Goal: Transaction & Acquisition: Purchase product/service

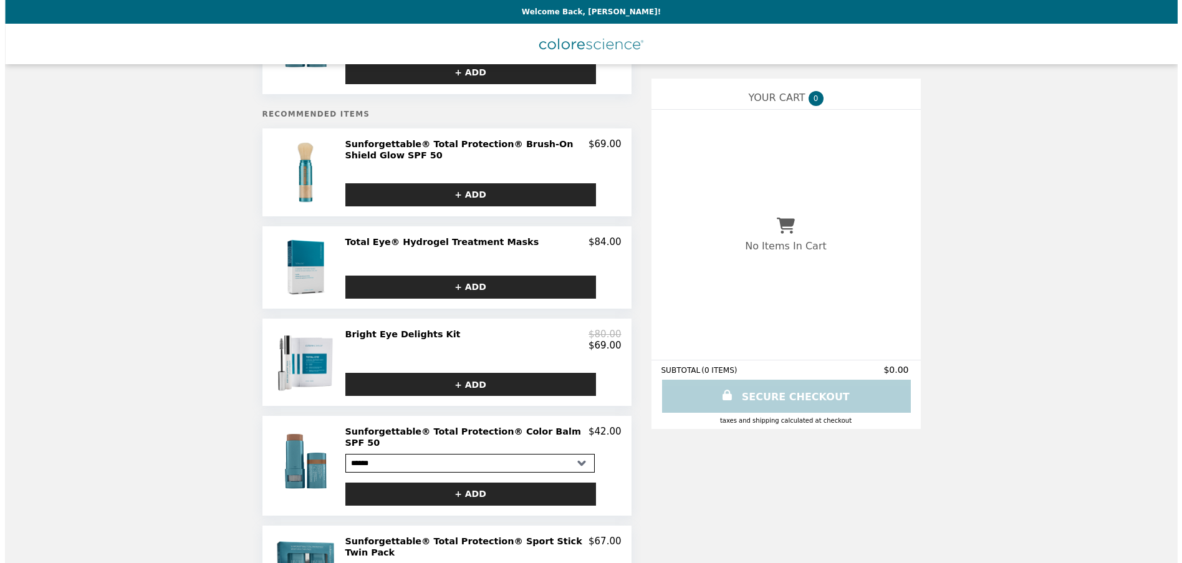
scroll to position [125, 0]
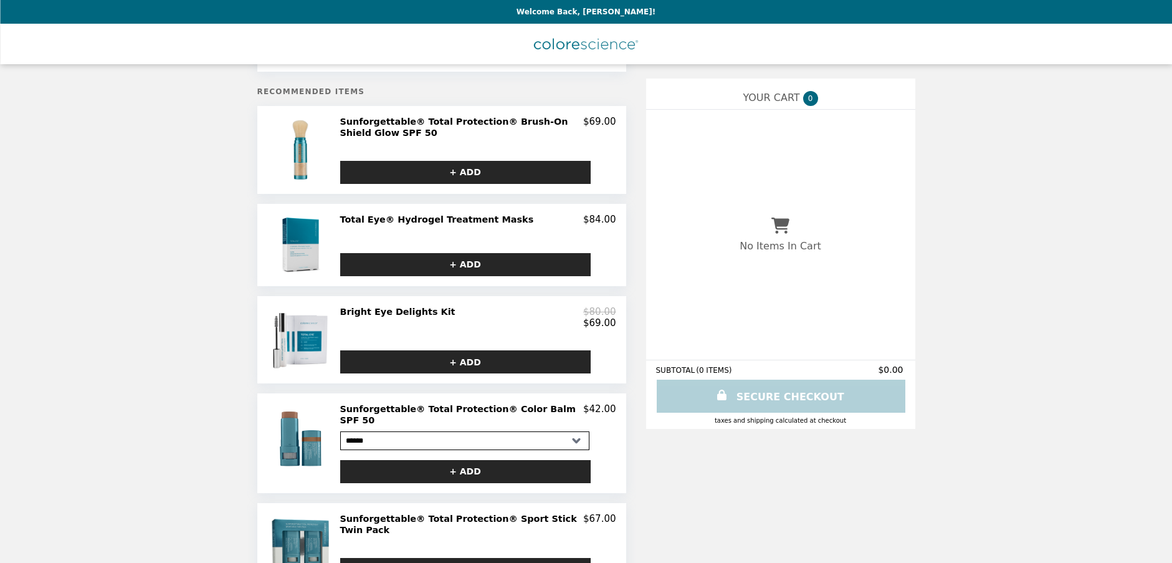
click at [411, 214] on h2 "Total Eye® Hydrogel Treatment Masks" at bounding box center [439, 219] width 199 height 11
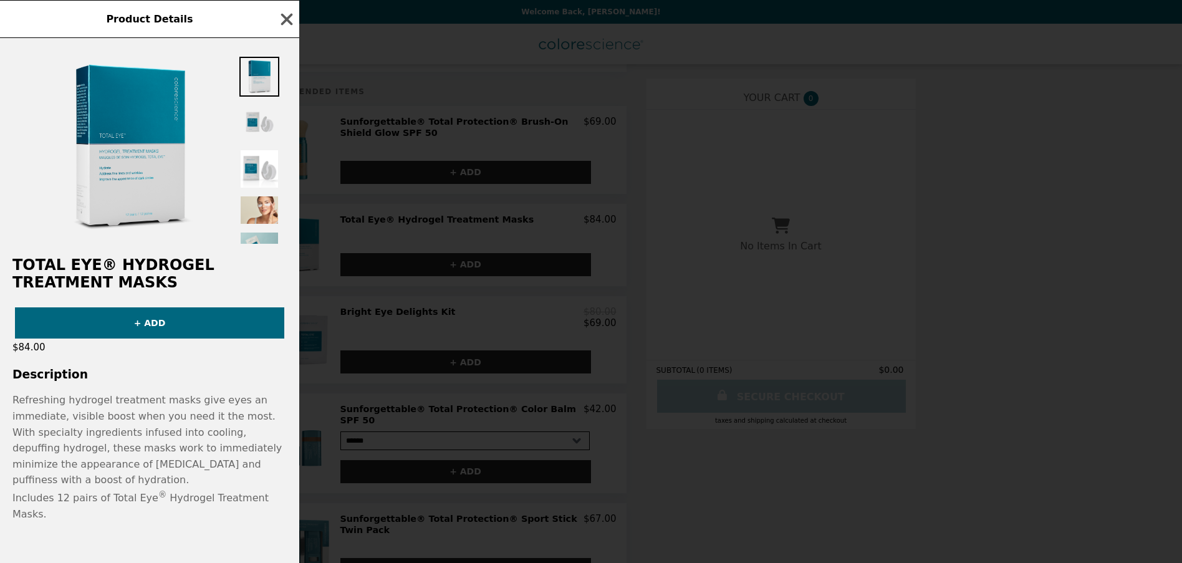
scroll to position [3, 0]
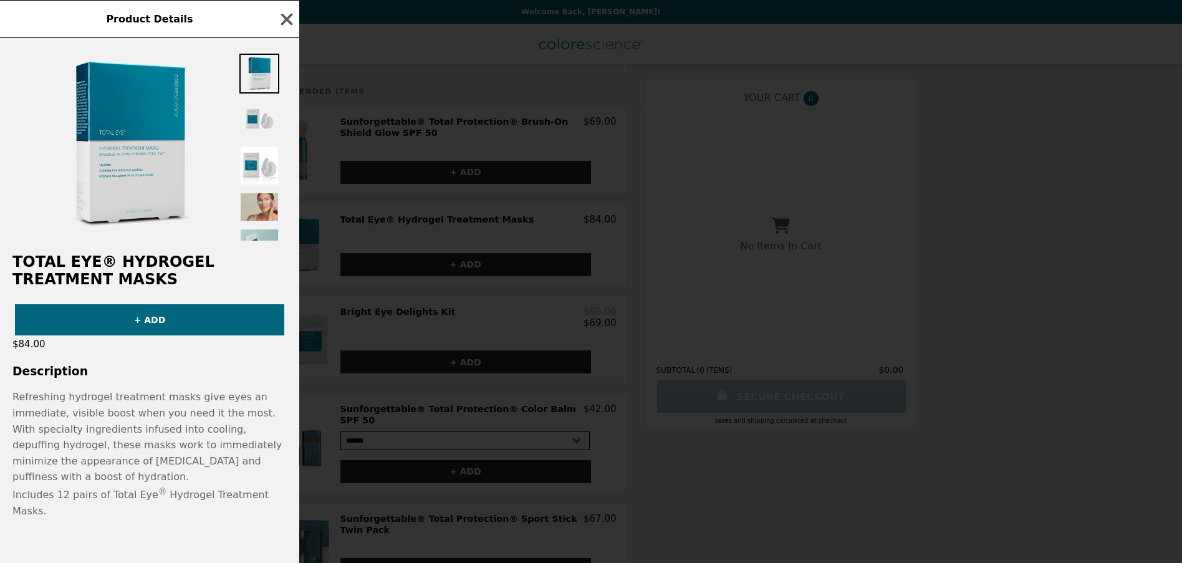
click at [261, 214] on img at bounding box center [259, 207] width 40 height 30
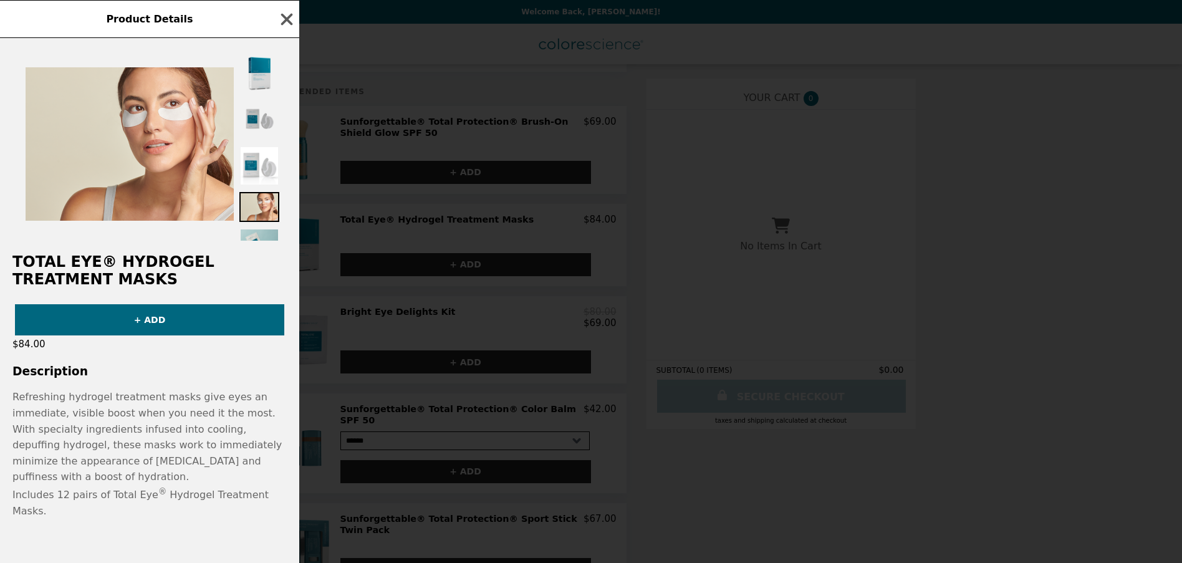
click at [257, 128] on img at bounding box center [259, 120] width 40 height 40
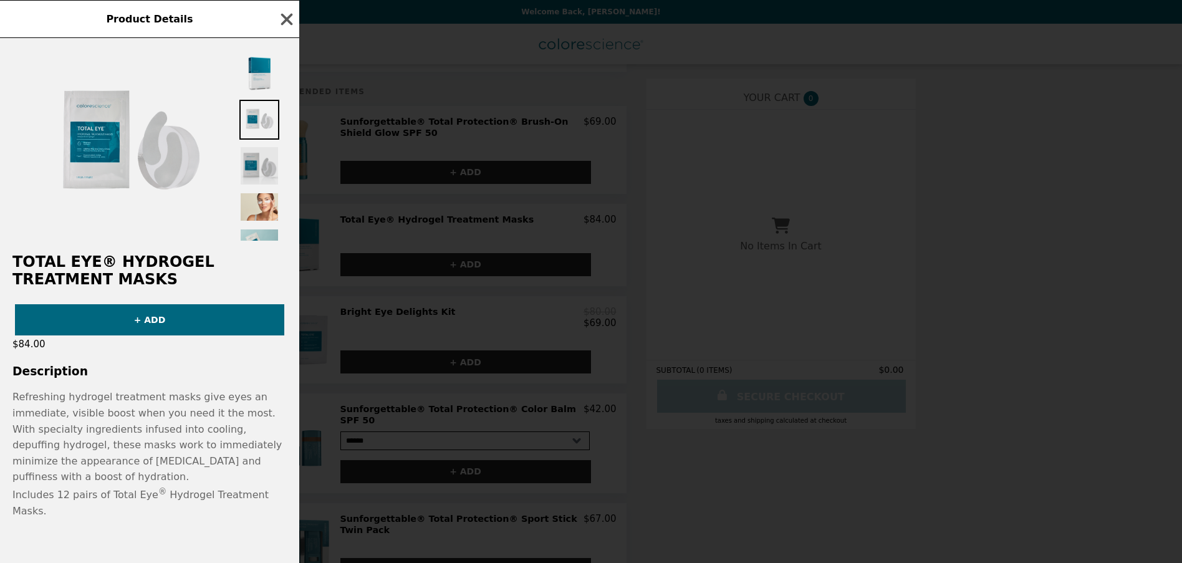
click at [254, 165] on img at bounding box center [259, 166] width 40 height 40
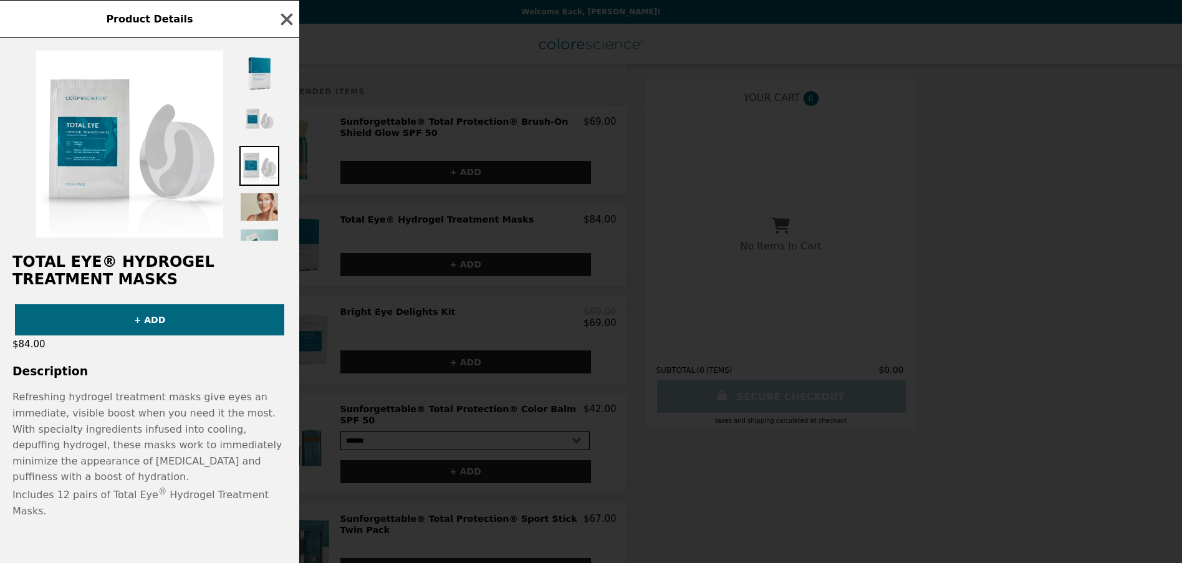
click at [256, 208] on img at bounding box center [259, 207] width 40 height 30
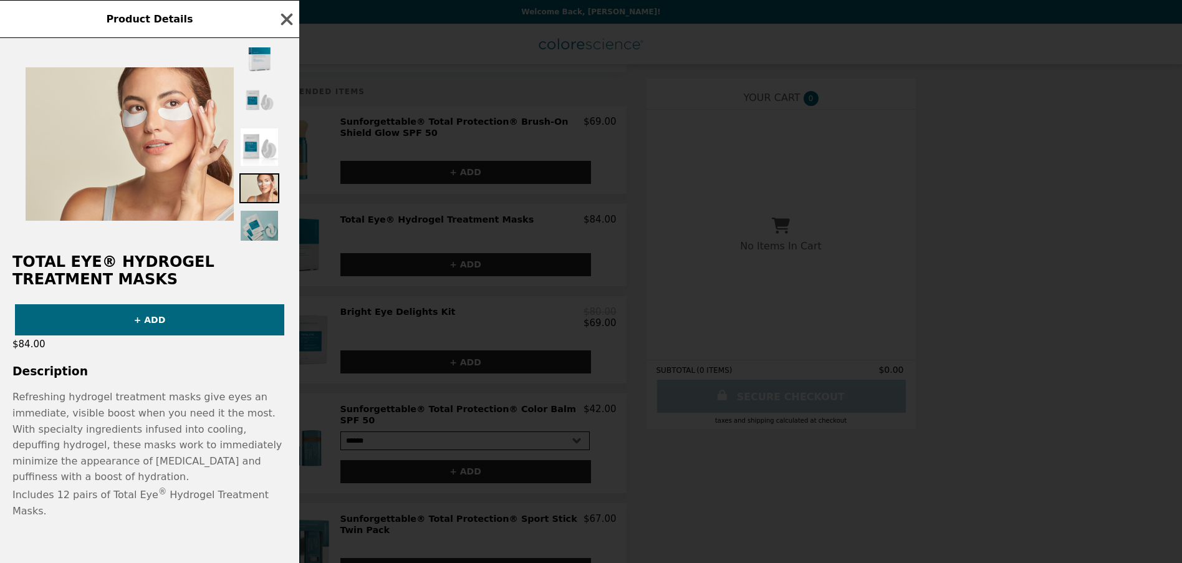
scroll to position [27, 0]
click at [257, 214] on img at bounding box center [259, 221] width 40 height 40
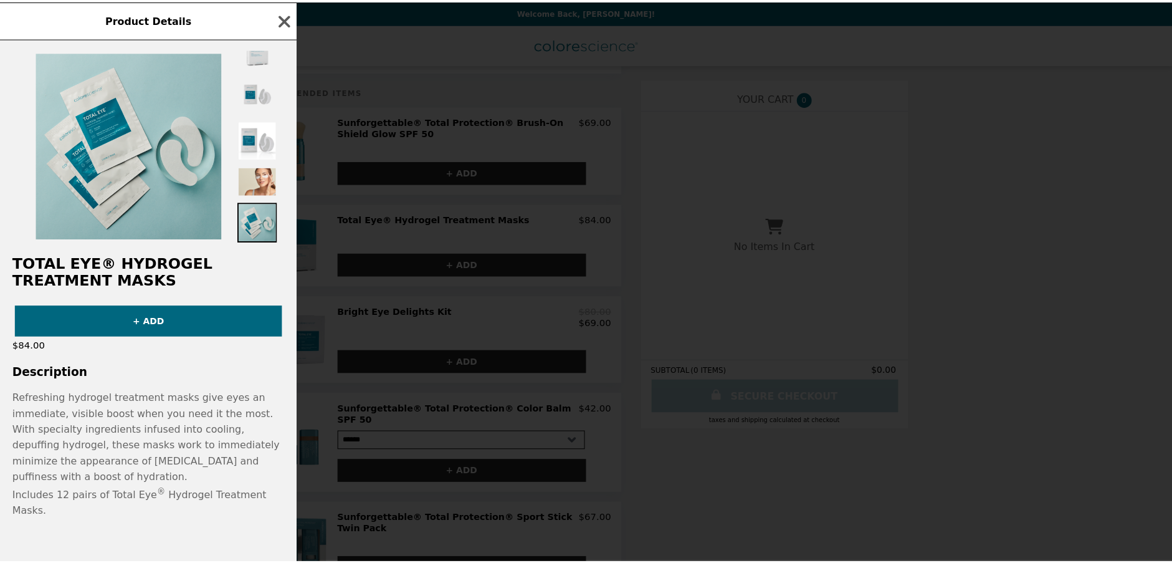
scroll to position [3, 0]
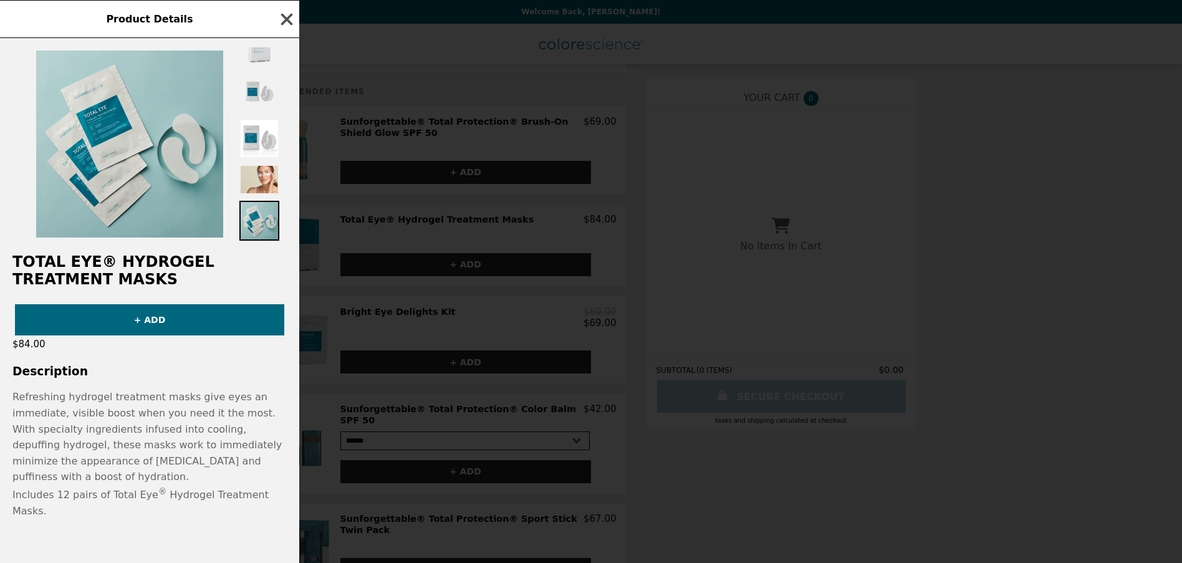
click at [287, 19] on icon "button" at bounding box center [287, 19] width 12 height 12
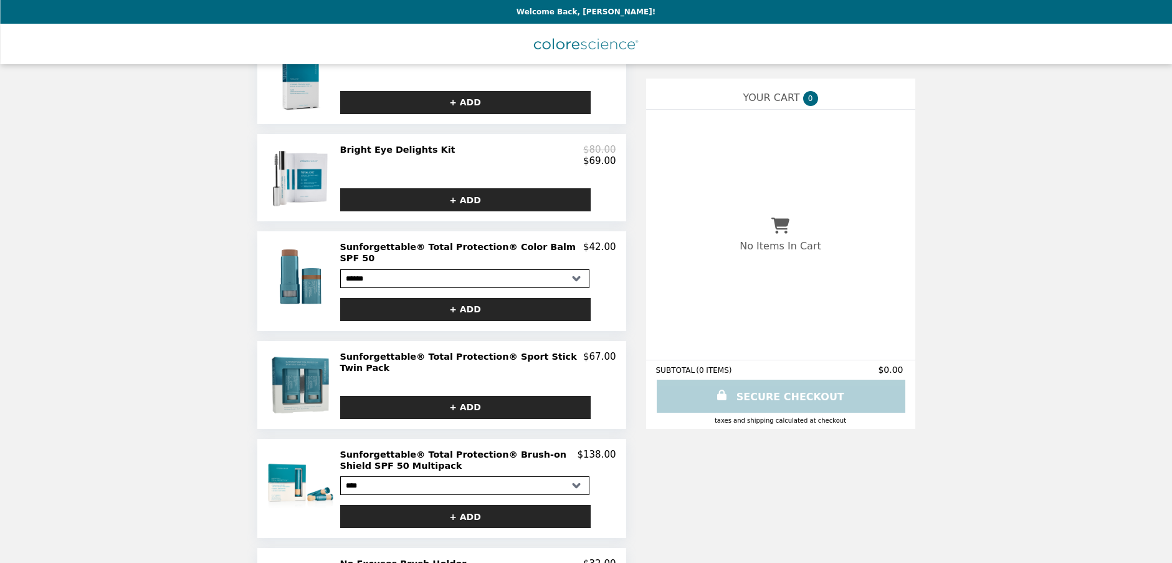
scroll to position [170, 0]
